Goal: Navigation & Orientation: Find specific page/section

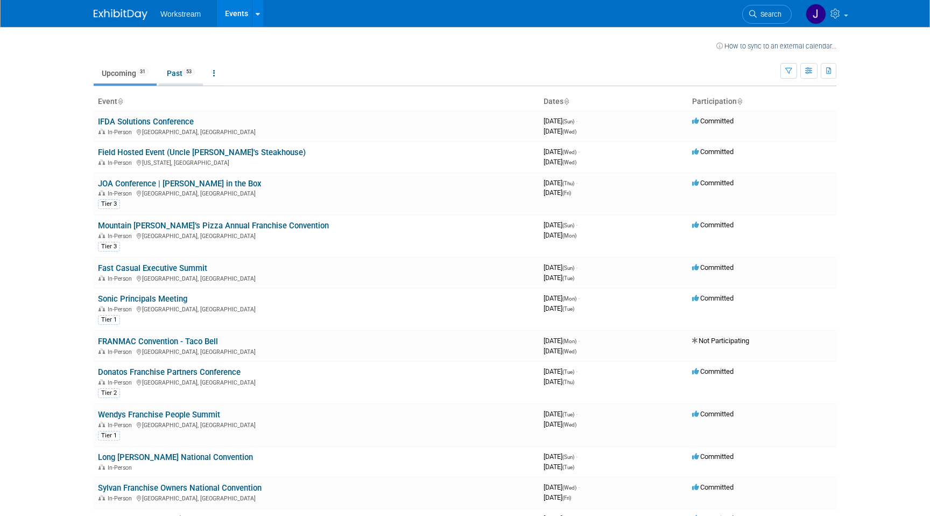
click at [176, 67] on link "Past 53" at bounding box center [181, 73] width 44 height 20
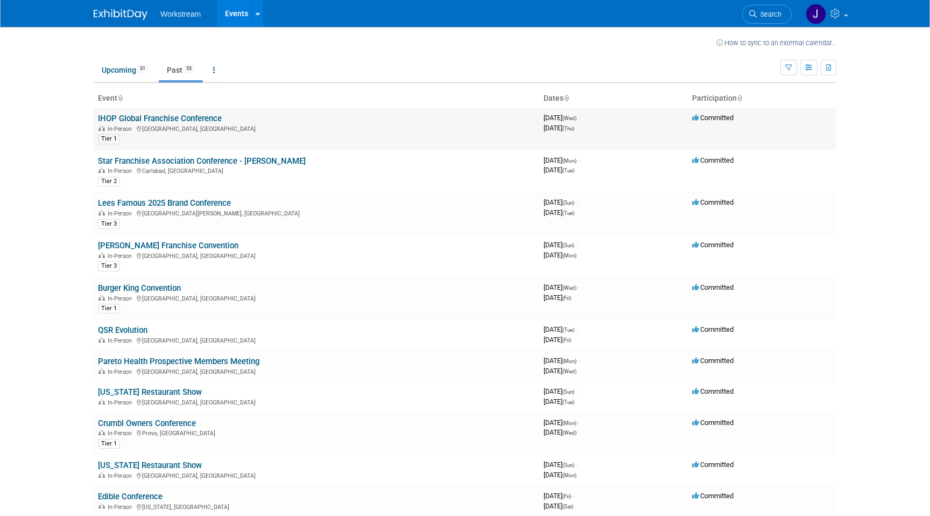
scroll to position [5, 0]
